Goal: Transaction & Acquisition: Purchase product/service

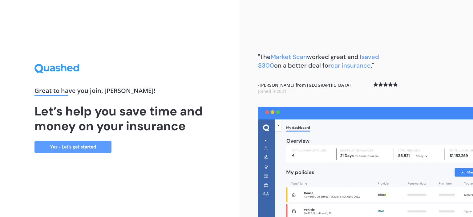
click at [77, 148] on link "Yes - Let’s get started" at bounding box center [72, 146] width 77 height 12
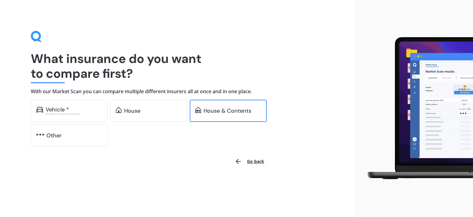
click at [211, 109] on div "House & Contents" at bounding box center [228, 110] width 48 height 6
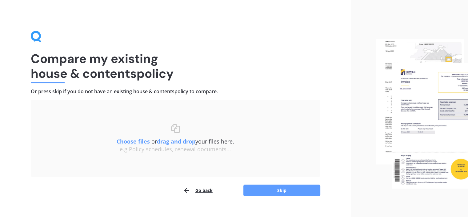
scroll to position [10, 0]
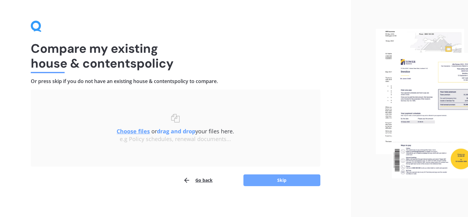
click at [265, 182] on button "Skip" at bounding box center [282, 180] width 77 height 12
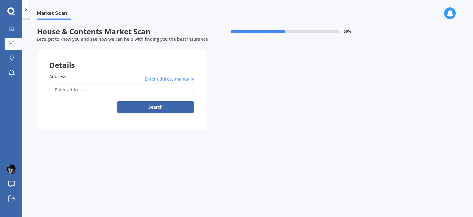
click at [170, 79] on span "Enter address manually" at bounding box center [169, 79] width 49 height 6
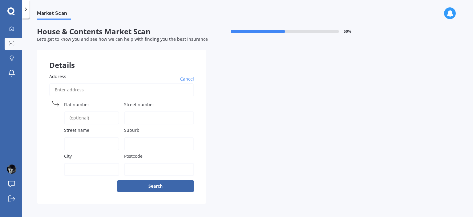
click at [129, 104] on span "Street number" at bounding box center [139, 104] width 30 height 6
click at [129, 111] on input "Street number" at bounding box center [159, 117] width 70 height 13
type input "26"
type input "[STREET_ADDRESS][PERSON_NAME]"
type input "[PERSON_NAME][GEOGRAPHIC_DATA]"
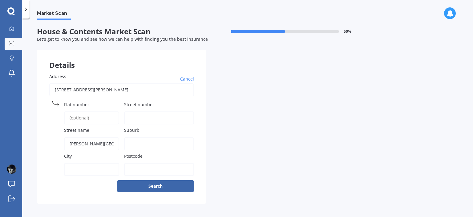
type input "[GEOGRAPHIC_DATA]"
type input "8083"
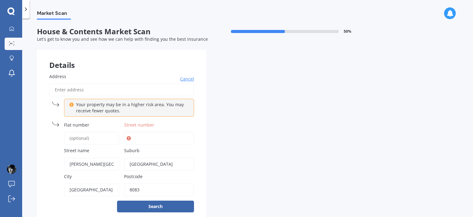
click at [129, 140] on icon at bounding box center [129, 138] width 4 height 6
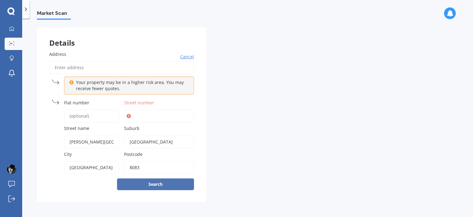
click at [152, 181] on button "Search" at bounding box center [155, 184] width 77 height 12
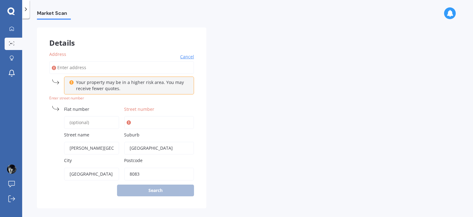
click at [130, 118] on input "Street number" at bounding box center [159, 122] width 70 height 13
type input "26"
type input "[STREET_ADDRESS][PERSON_NAME]"
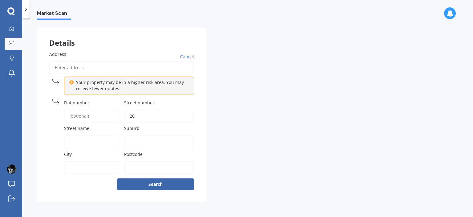
type input "26"
click at [80, 134] on div "Street name" at bounding box center [84, 136] width 70 height 23
click at [79, 137] on input "Street name" at bounding box center [91, 141] width 55 height 13
type input "[PERSON_NAME][GEOGRAPHIC_DATA]"
type input "[STREET_ADDRESS][PERSON_NAME]"
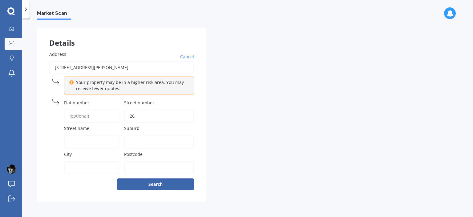
type input "[GEOGRAPHIC_DATA]"
type input "8083"
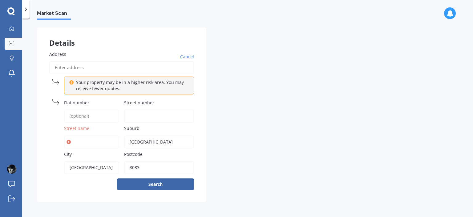
click at [84, 138] on input "Street name" at bounding box center [91, 141] width 55 height 13
type input "[PERSON_NAME][GEOGRAPHIC_DATA]"
type input "[STREET_ADDRESS][PERSON_NAME]"
type input "26"
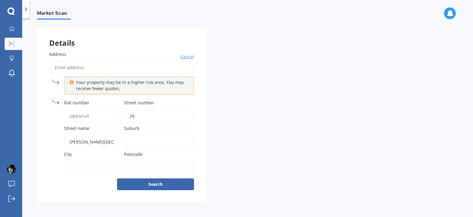
type input "[PERSON_NAME][GEOGRAPHIC_DATA]"
type input "[GEOGRAPHIC_DATA]"
click at [78, 164] on input "City" at bounding box center [91, 167] width 55 height 13
type input "[GEOGRAPHIC_DATA]"
type input "[STREET_ADDRESS][PERSON_NAME]"
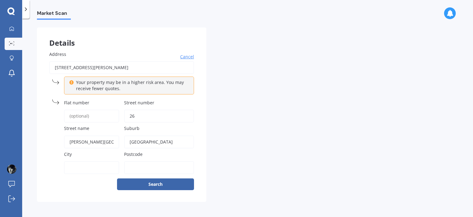
type input "8083"
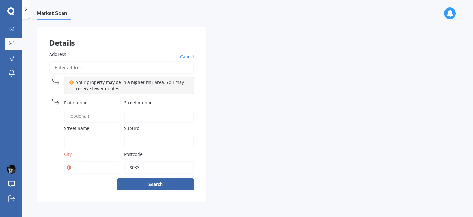
click at [82, 167] on input "City" at bounding box center [91, 167] width 55 height 13
type input "[GEOGRAPHIC_DATA]"
click at [140, 112] on input "Street number" at bounding box center [159, 115] width 70 height 13
click at [143, 113] on input "Street number" at bounding box center [159, 115] width 70 height 13
type input "26"
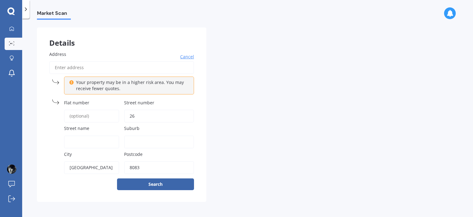
type input "[STREET_ADDRESS][PERSON_NAME]"
type input "[PERSON_NAME][GEOGRAPHIC_DATA]"
type input "[GEOGRAPHIC_DATA]"
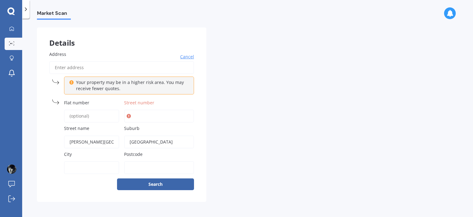
drag, startPoint x: 129, startPoint y: 141, endPoint x: 170, endPoint y: 141, distance: 40.3
click at [170, 141] on input "[GEOGRAPHIC_DATA]" at bounding box center [159, 141] width 70 height 13
type input "[GEOGRAPHIC_DATA]"
click at [72, 166] on input "City" at bounding box center [91, 167] width 55 height 13
type input "[GEOGRAPHIC_DATA]"
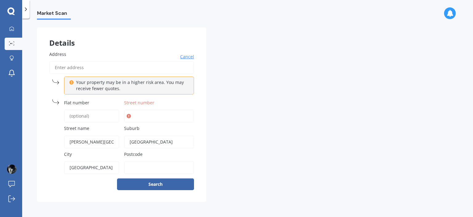
type input "[STREET_ADDRESS][PERSON_NAME]"
type input "26"
type input "8083"
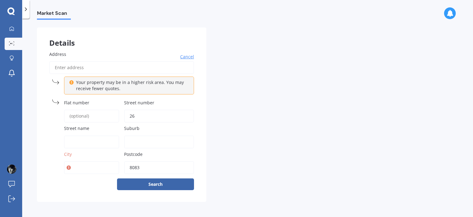
click at [76, 168] on input "City" at bounding box center [91, 167] width 55 height 13
type input "[GEOGRAPHIC_DATA]"
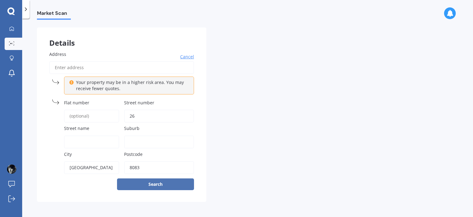
click at [149, 183] on button "Search" at bounding box center [155, 184] width 77 height 12
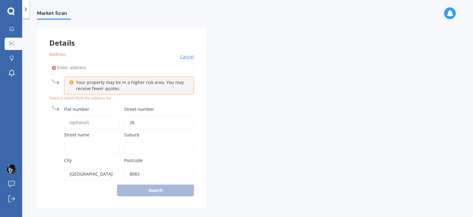
click at [89, 145] on input "Street name" at bounding box center [91, 147] width 55 height 13
type input "[PERSON_NAME][GEOGRAPHIC_DATA]"
type input "[STREET_ADDRESS][PERSON_NAME]"
type input "[GEOGRAPHIC_DATA], [GEOGRAPHIC_DATA]"
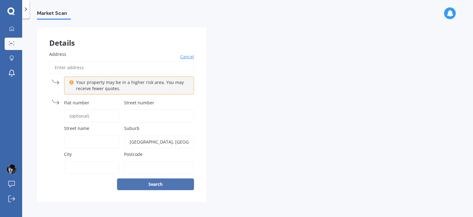
click at [156, 182] on button "Search" at bounding box center [155, 184] width 77 height 12
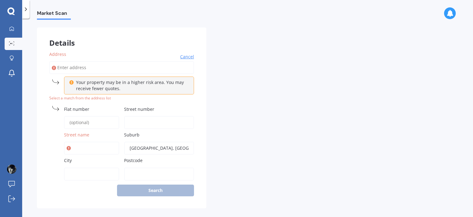
click at [75, 147] on input "Street name" at bounding box center [91, 147] width 55 height 13
type input "[PERSON_NAME][GEOGRAPHIC_DATA]"
type input "[STREET_ADDRESS][PERSON_NAME]"
type input "26"
type input "[GEOGRAPHIC_DATA], [GEOGRAPHIC_DATA]"
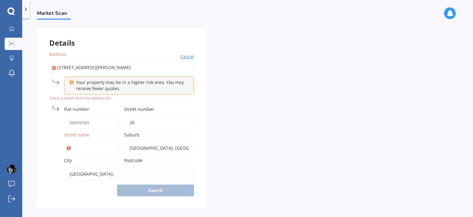
type input "8083"
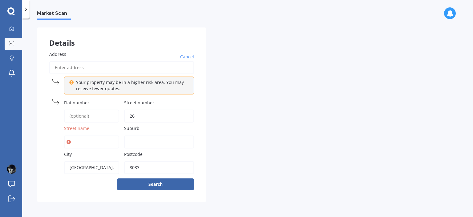
click at [82, 141] on input "Street name" at bounding box center [91, 141] width 55 height 13
type input "[PERSON_NAME][GEOGRAPHIC_DATA]"
type input "[GEOGRAPHIC_DATA]"
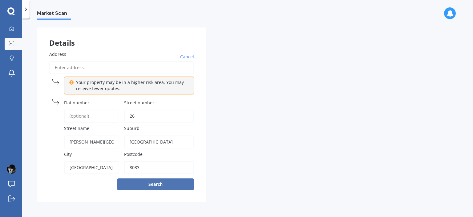
click at [151, 178] on button "Search" at bounding box center [155, 184] width 77 height 12
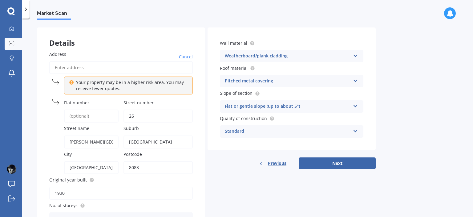
click at [354, 81] on icon at bounding box center [355, 79] width 5 height 4
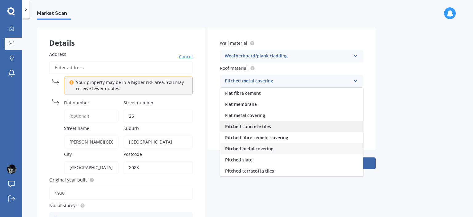
click at [265, 127] on span "Pitched concrete tiles" at bounding box center [248, 126] width 46 height 6
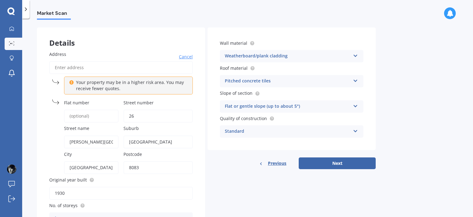
click at [354, 106] on icon at bounding box center [355, 105] width 5 height 4
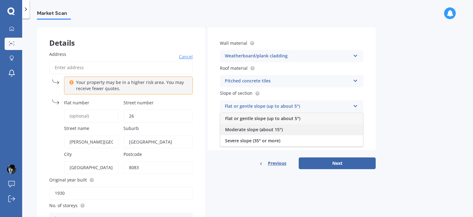
click at [289, 128] on div "Moderate slope (about 15°)" at bounding box center [291, 129] width 143 height 11
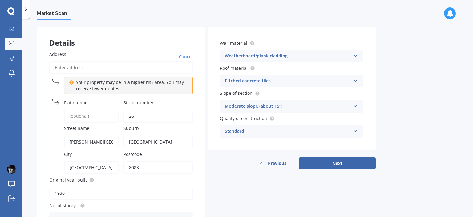
click at [288, 130] on div "Standard" at bounding box center [288, 131] width 126 height 7
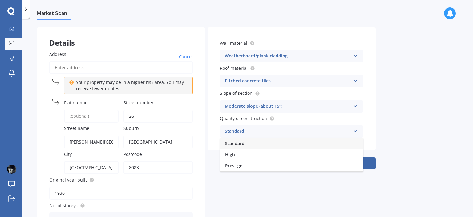
click at [247, 132] on div "Standard" at bounding box center [288, 131] width 126 height 7
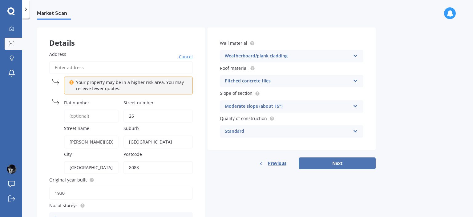
click at [329, 162] on button "Next" at bounding box center [337, 163] width 77 height 12
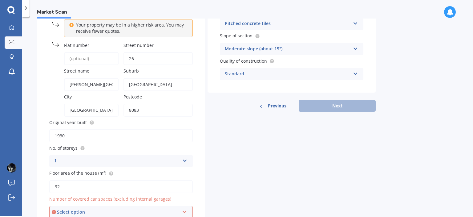
scroll to position [108, 0]
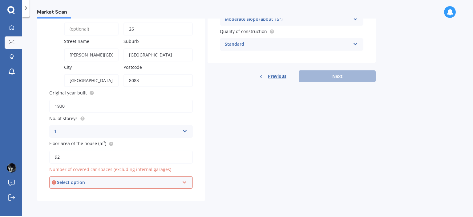
click at [185, 182] on icon at bounding box center [184, 181] width 5 height 4
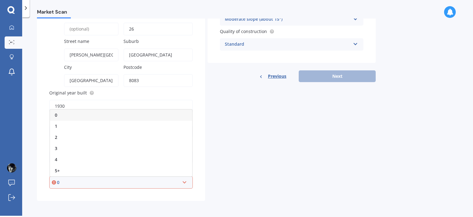
click at [59, 112] on div "0" at bounding box center [121, 114] width 142 height 11
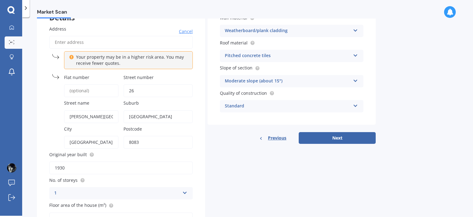
scroll to position [15, 0]
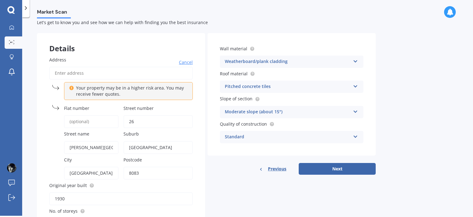
click at [353, 61] on icon at bounding box center [355, 60] width 5 height 4
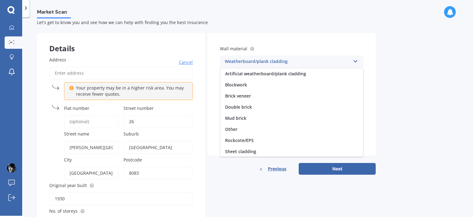
scroll to position [56, 0]
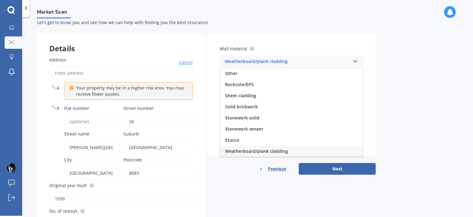
click at [310, 62] on div "Weatherboard/plank cladding" at bounding box center [288, 61] width 126 height 7
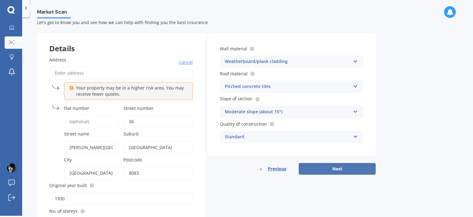
click at [340, 170] on button "Next" at bounding box center [337, 169] width 77 height 12
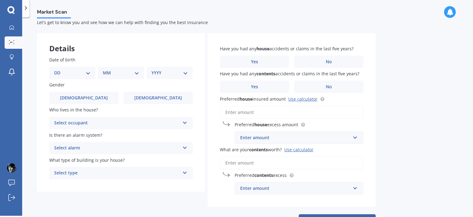
scroll to position [0, 0]
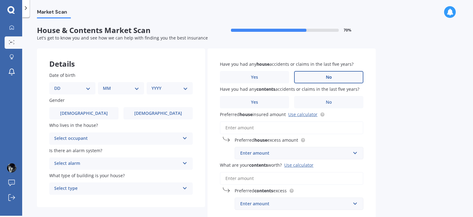
click at [322, 79] on label "No" at bounding box center [328, 77] width 69 height 12
click at [0, 0] on input "No" at bounding box center [0, 0] width 0 height 0
click at [57, 101] on span "Gender" at bounding box center [56, 100] width 15 height 6
click at [91, 88] on div "DD 01 02 03 04 05 06 07 08 09 10 11 12 13 14 15 16 17 18 19 20 21 22 23 24 25 2…" at bounding box center [72, 88] width 46 height 12
click at [89, 88] on select "DD 01 02 03 04 05 06 07 08 09 10 11 12 13 14 15 16 17 18 19 20 21 22 23 24 25 2…" at bounding box center [72, 88] width 36 height 7
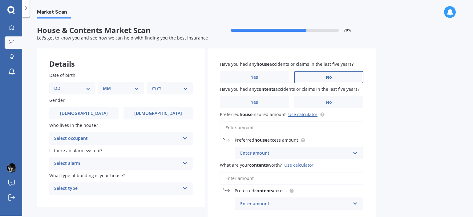
select select "14"
click at [59, 85] on select "DD 01 02 03 04 05 06 07 08 09 10 11 12 13 14 15 16 17 18 19 20 21 22 23 24 25 2…" at bounding box center [72, 88] width 36 height 7
click at [137, 87] on select "MM 01 02 03 04 05 06 07 08 09 10 11 12" at bounding box center [122, 88] width 34 height 7
select select "08"
click at [105, 85] on select "MM 01 02 03 04 05 06 07 08 09 10 11 12" at bounding box center [122, 88] width 34 height 7
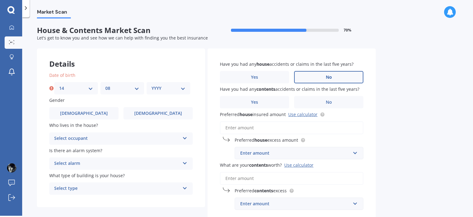
click at [185, 86] on select "YYYY 2009 2008 2007 2006 2005 2004 2003 2002 2001 2000 1999 1998 1997 1996 1995…" at bounding box center [169, 88] width 34 height 7
select select "1954"
click at [152, 85] on select "YYYY 2009 2008 2007 2006 2005 2004 2003 2002 2001 2000 1999 1998 1997 1996 1995…" at bounding box center [169, 88] width 34 height 7
click at [96, 114] on label "[DEMOGRAPHIC_DATA]" at bounding box center [83, 113] width 69 height 12
click at [0, 0] on input "[DEMOGRAPHIC_DATA]" at bounding box center [0, 0] width 0 height 0
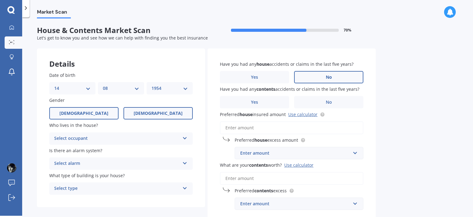
click at [178, 112] on label "[DEMOGRAPHIC_DATA]" at bounding box center [158, 113] width 69 height 12
click at [0, 0] on input "[DEMOGRAPHIC_DATA]" at bounding box center [0, 0] width 0 height 0
click at [69, 112] on label "[DEMOGRAPHIC_DATA]" at bounding box center [83, 113] width 69 height 12
click at [0, 0] on input "[DEMOGRAPHIC_DATA]" at bounding box center [0, 0] width 0 height 0
click at [74, 138] on div "Select occupant" at bounding box center [117, 138] width 126 height 7
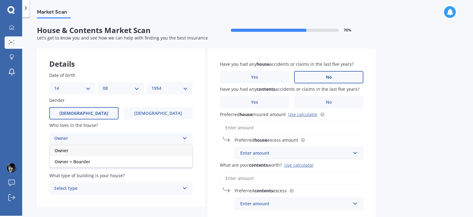
click at [73, 150] on div "Owner" at bounding box center [121, 150] width 143 height 11
click at [75, 165] on div "Select alarm" at bounding box center [117, 163] width 126 height 7
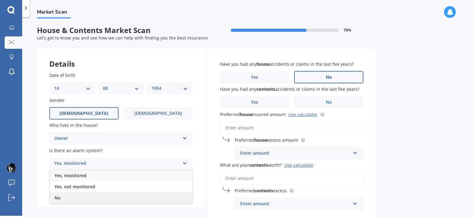
click at [68, 194] on div "No" at bounding box center [121, 197] width 143 height 11
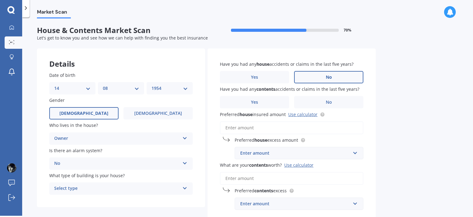
scroll to position [41, 0]
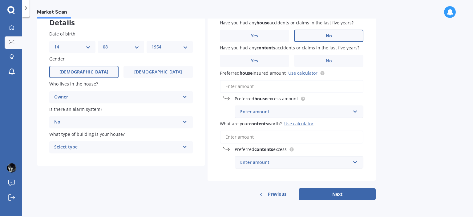
click at [82, 148] on div "Select type" at bounding box center [117, 146] width 126 height 7
click at [79, 159] on span "Freestanding" at bounding box center [68, 159] width 27 height 6
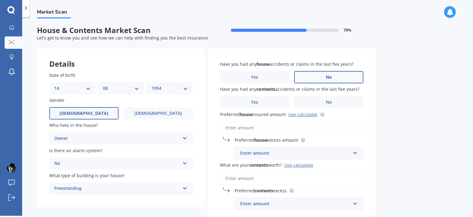
click at [323, 79] on label "No" at bounding box center [328, 77] width 69 height 12
click at [0, 0] on input "No" at bounding box center [0, 0] width 0 height 0
click at [319, 105] on label "No" at bounding box center [328, 102] width 69 height 12
click at [0, 0] on input "No" at bounding box center [0, 0] width 0 height 0
click at [256, 127] on input "Preferred house insured amount Use calculator" at bounding box center [292, 127] width 144 height 13
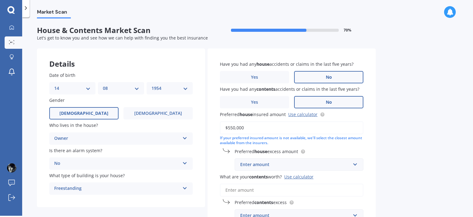
type input "$550,000"
click at [289, 164] on div "Enter amount" at bounding box center [295, 164] width 110 height 7
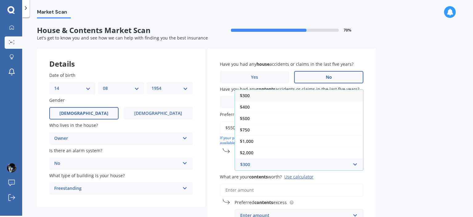
click at [407, 162] on div "Market Scan House & Contents Market Scan 70 % Let's get to know you and see how…" at bounding box center [247, 117] width 451 height 198
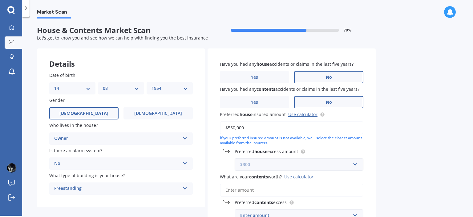
click at [353, 164] on input "text" at bounding box center [296, 164] width 123 height 12
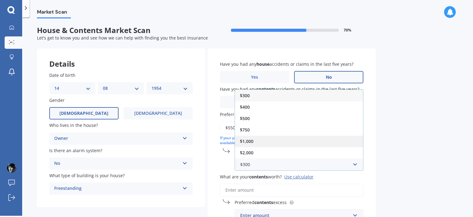
click at [250, 139] on span "$1,000" at bounding box center [247, 141] width 14 height 6
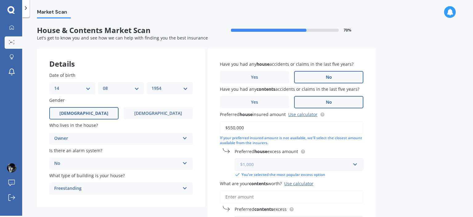
scroll to position [31, 0]
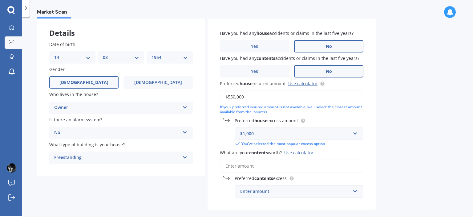
click at [260, 165] on input "What are your contents worth? Use calculator" at bounding box center [292, 165] width 144 height 13
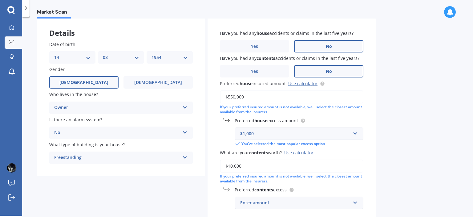
scroll to position [71, 0]
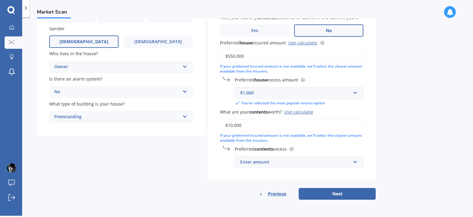
type input "$10,000"
click at [269, 163] on div "Enter amount" at bounding box center [295, 161] width 110 height 7
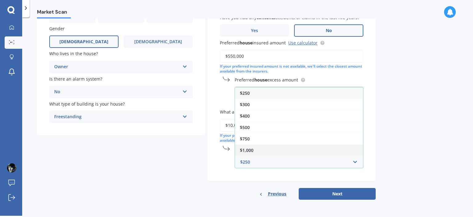
click at [252, 148] on span "$1,000" at bounding box center [247, 150] width 14 height 6
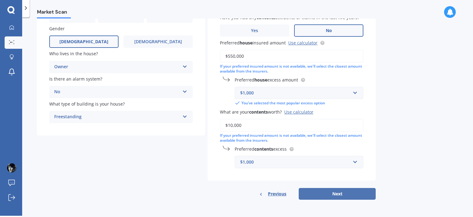
click at [343, 196] on button "Next" at bounding box center [337, 194] width 77 height 12
select select "14"
select select "08"
select select "1954"
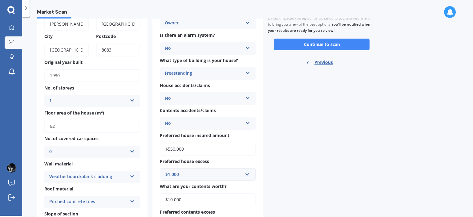
scroll to position [0, 0]
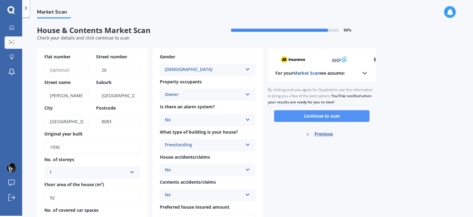
click at [321, 117] on button "Continue to scan" at bounding box center [321, 116] width 95 height 12
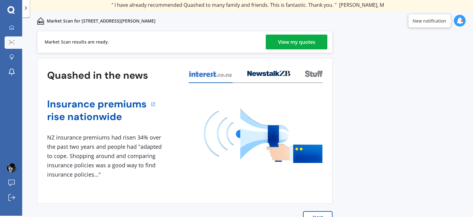
click at [285, 41] on div "View my quotes" at bounding box center [296, 41] width 37 height 15
